Goal: Task Accomplishment & Management: Complete application form

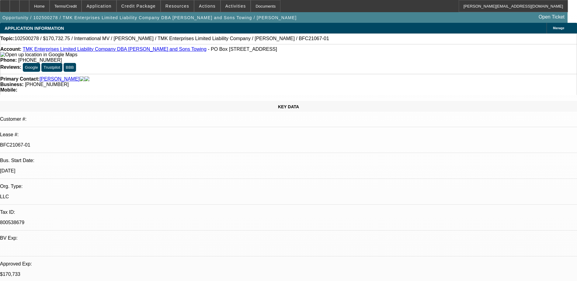
select select "0"
select select "2"
select select "0"
select select "6"
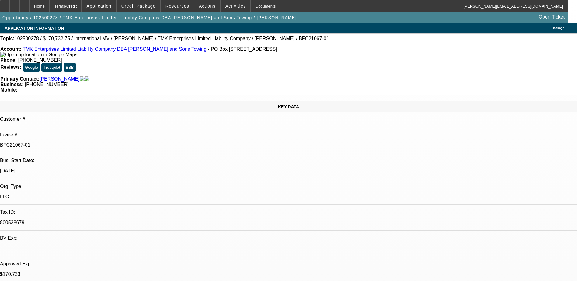
select select "0"
select select "6"
select select "0"
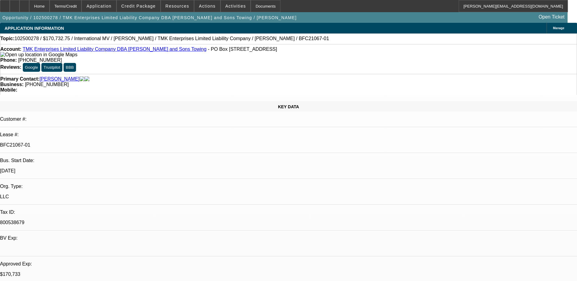
select select "0"
select select "6"
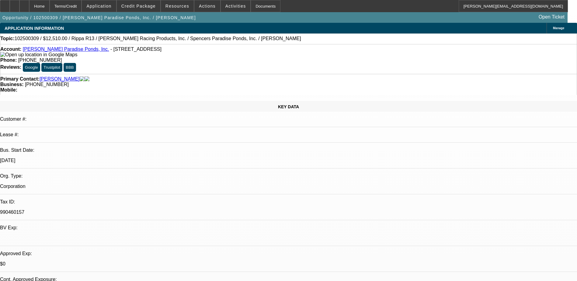
select select "0.1"
select select "2"
select select "0.1"
select select "4"
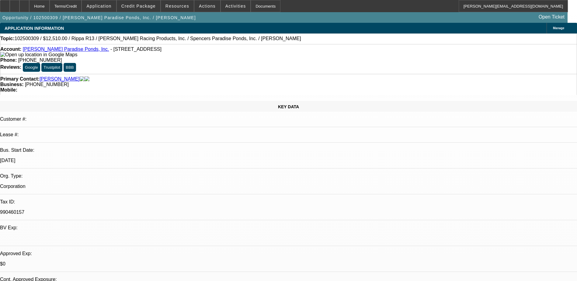
select select "0.1"
select select "2"
select select "0.1"
select select "4"
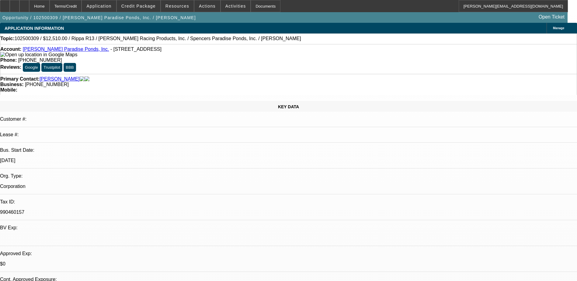
select select "0.1"
select select "2"
select select "0.1"
select select "4"
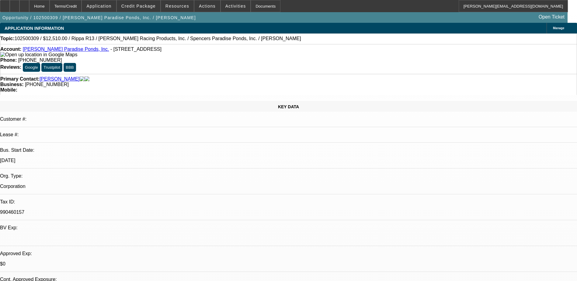
select select "0.1"
select select "2"
select select "0.1"
select select "4"
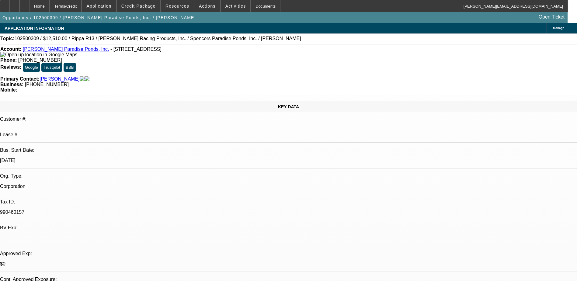
select select "0.1"
select select "2"
select select "0.1"
select select "4"
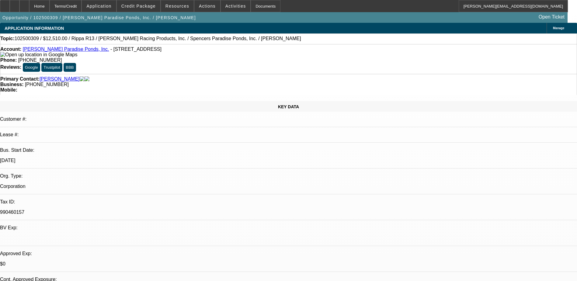
scroll to position [53, 0]
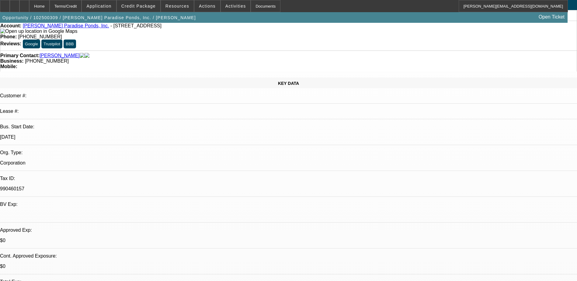
scroll to position [17, 0]
